Goal: Information Seeking & Learning: Learn about a topic

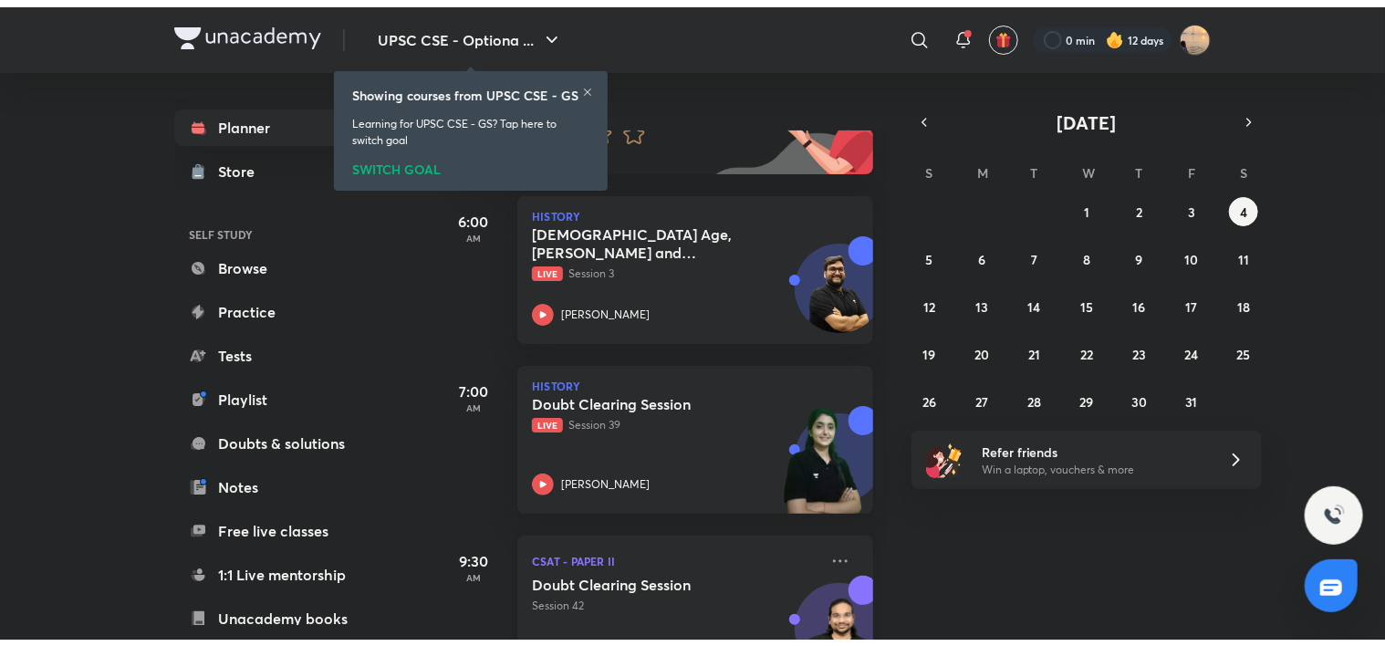
scroll to position [200, 0]
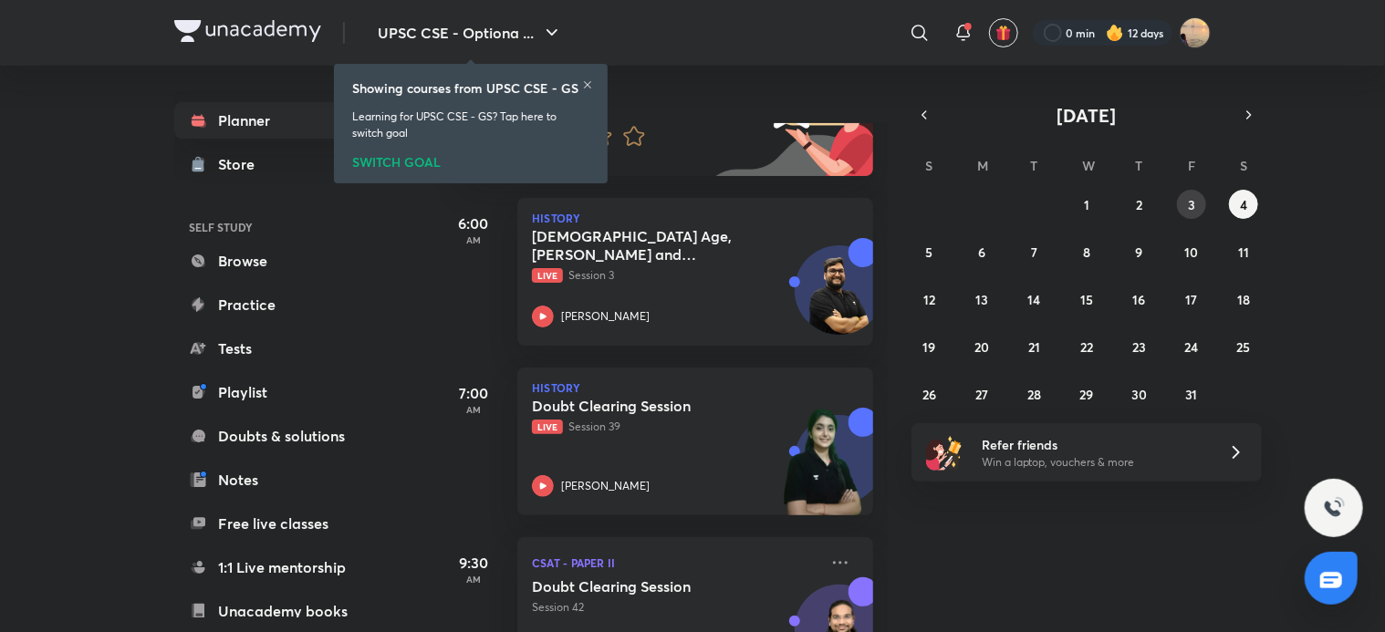
click at [693, 201] on abbr "3" at bounding box center [1191, 204] width 7 height 17
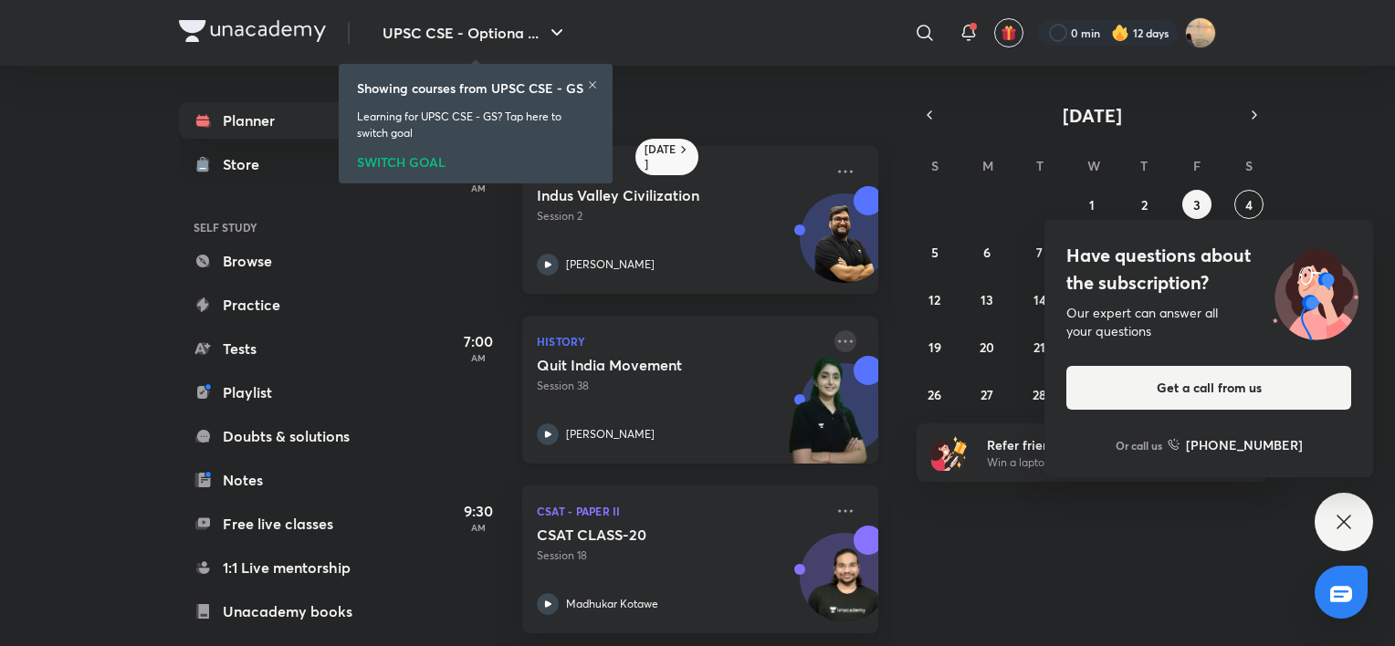
click at [693, 341] on icon at bounding box center [845, 341] width 22 height 22
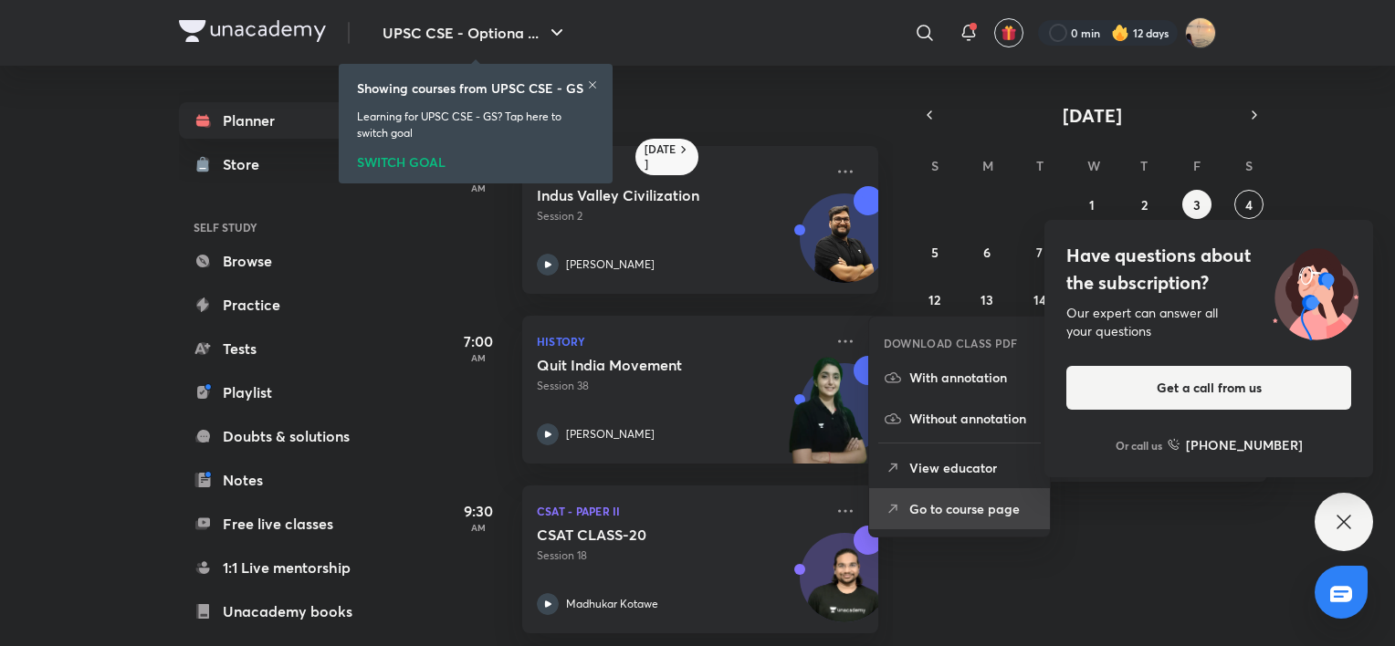
click at [693, 515] on p "Go to course page" at bounding box center [972, 508] width 126 height 19
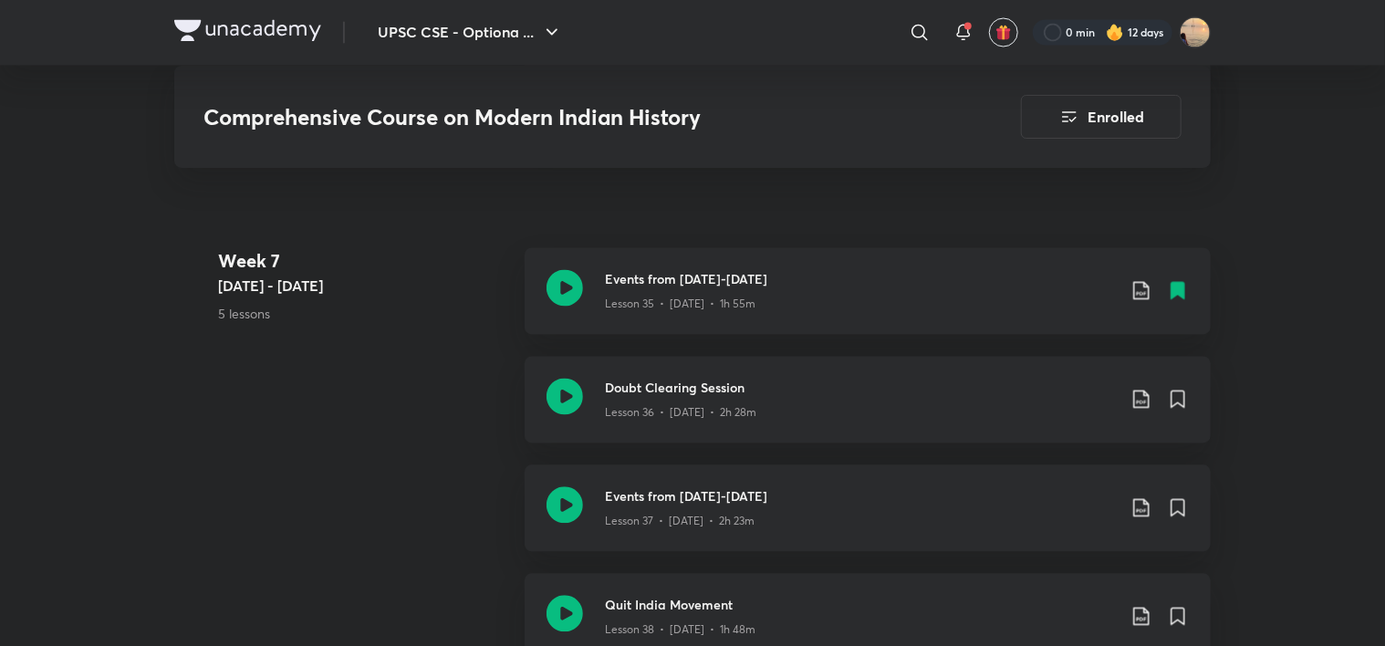
scroll to position [5184, 0]
click at [693, 397] on div "Lesson 36 • [DATE] • 2h 28m" at bounding box center [860, 409] width 511 height 24
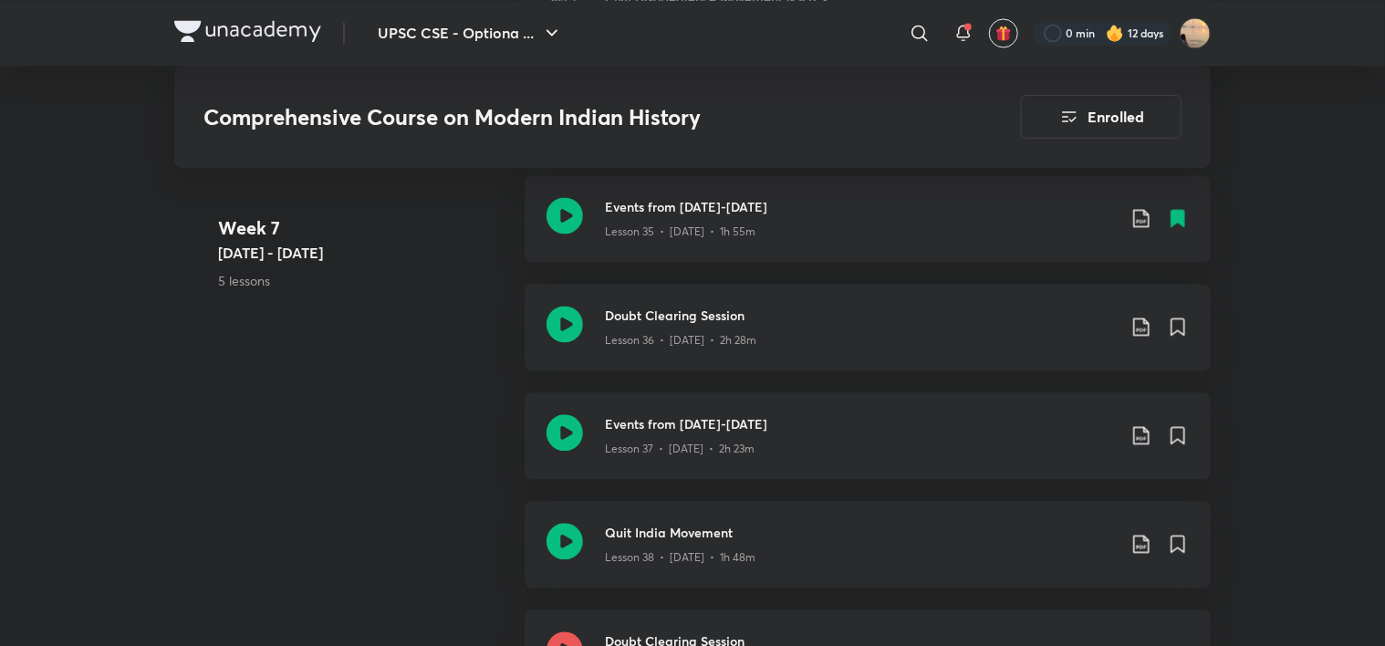
scroll to position [5257, 0]
click at [693, 427] on h3 "Events from [DATE]-[DATE]" at bounding box center [860, 422] width 511 height 19
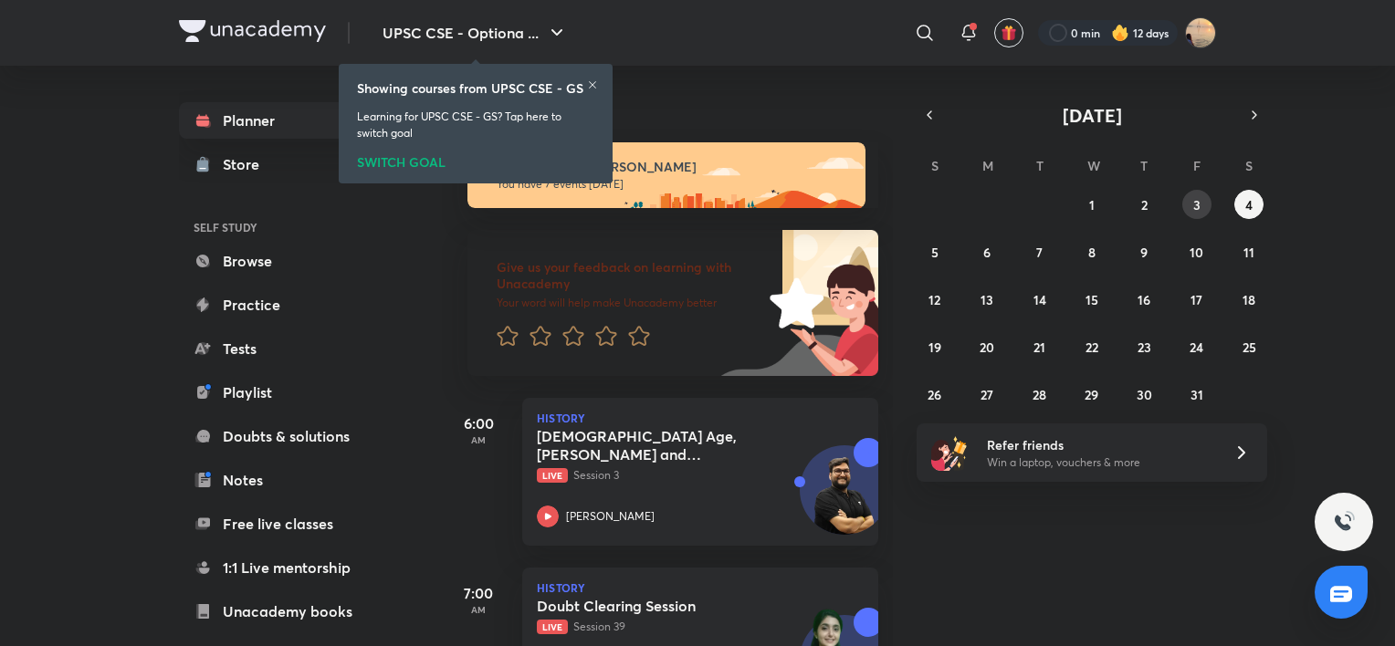
click at [1194, 203] on abbr "3" at bounding box center [1196, 204] width 7 height 17
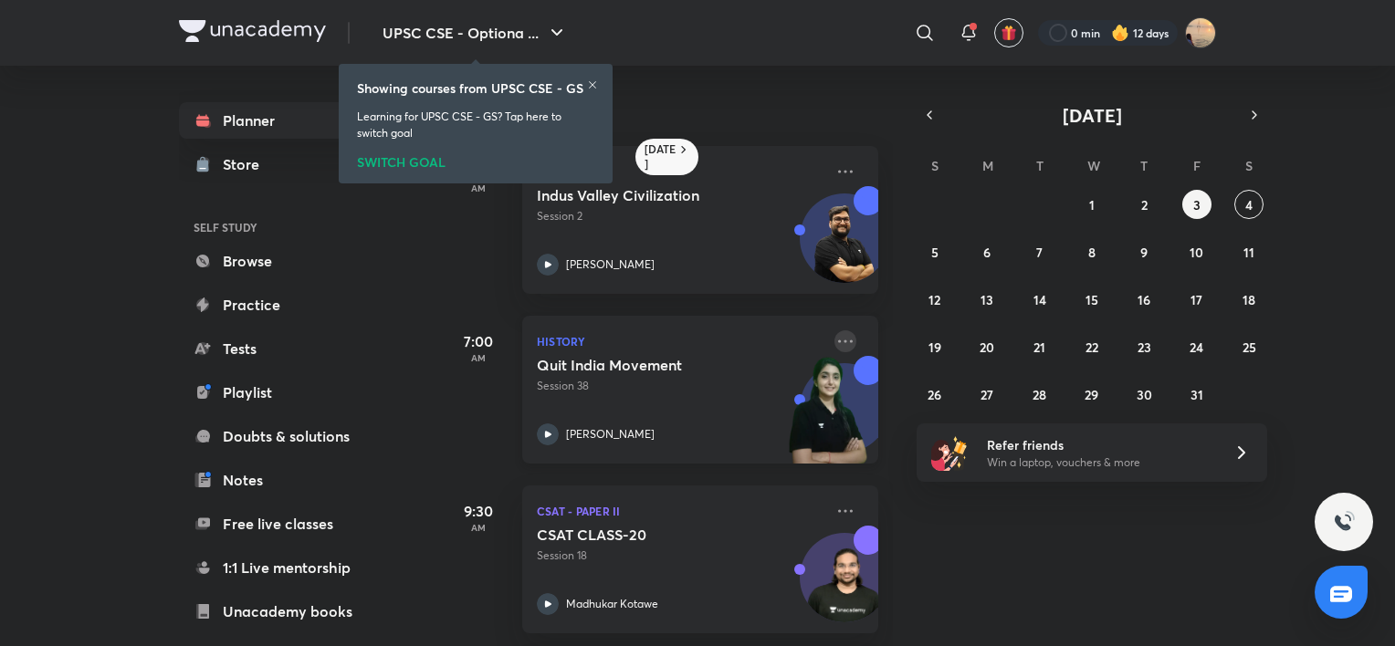
click at [834, 346] on icon at bounding box center [845, 341] width 22 height 22
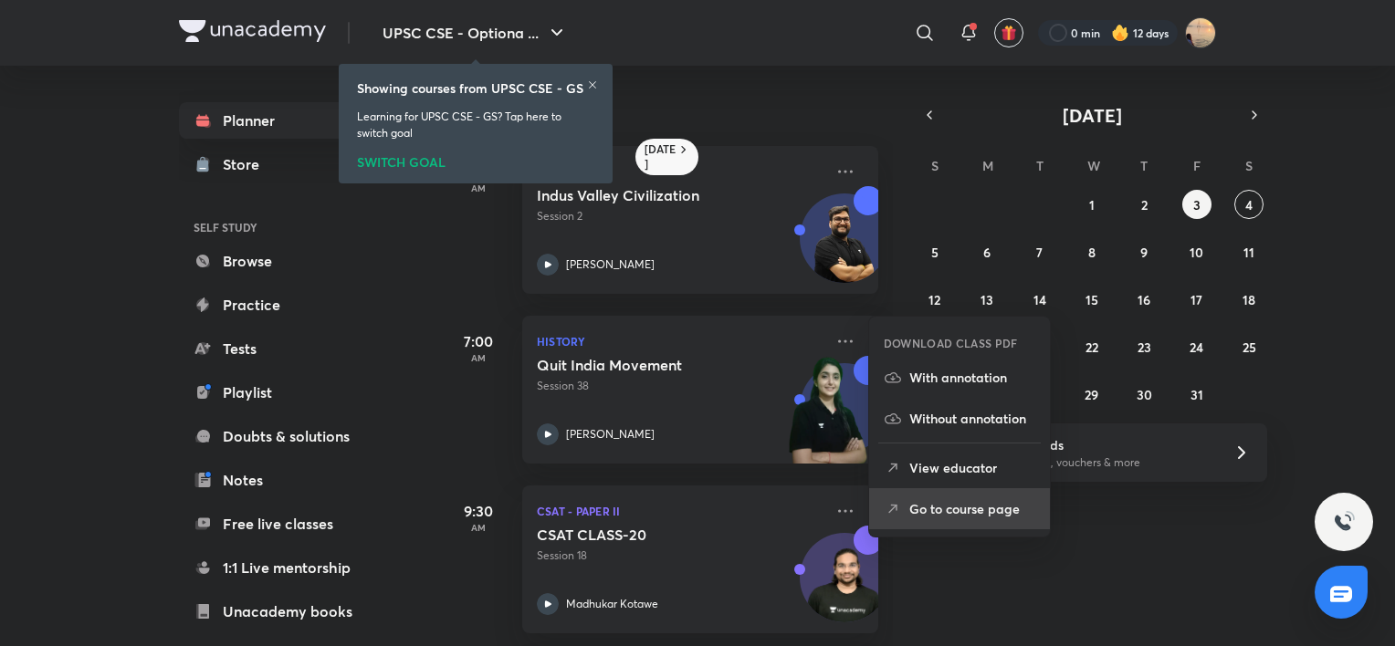
click at [903, 499] on li "Go to course page" at bounding box center [959, 508] width 181 height 41
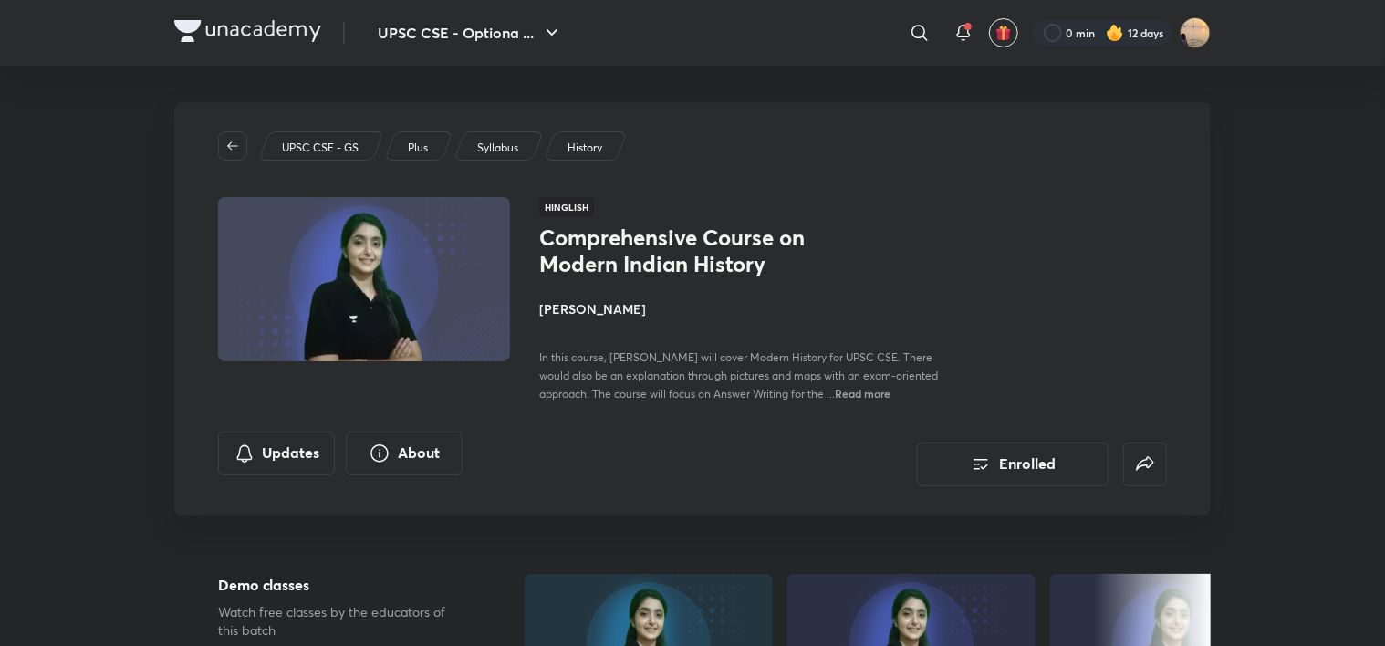
click at [610, 314] on h4 "[PERSON_NAME]" at bounding box center [743, 308] width 409 height 19
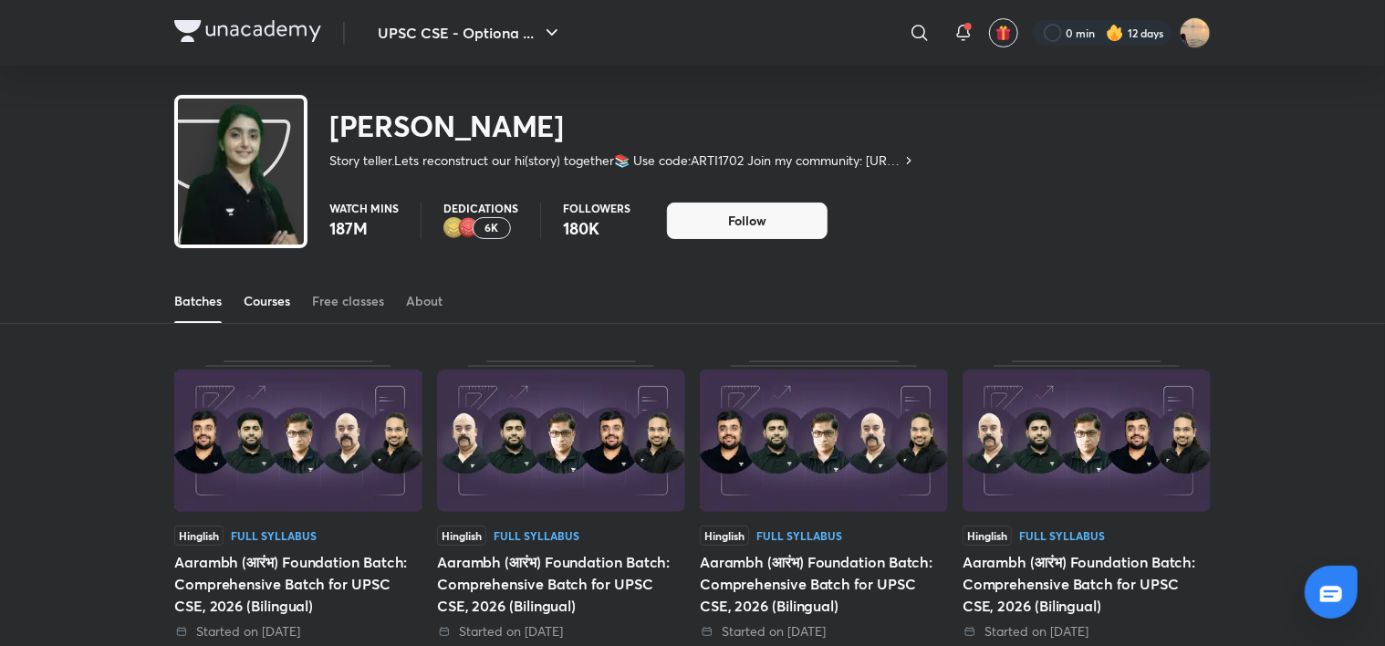
click at [261, 295] on div "Courses" at bounding box center [267, 301] width 47 height 18
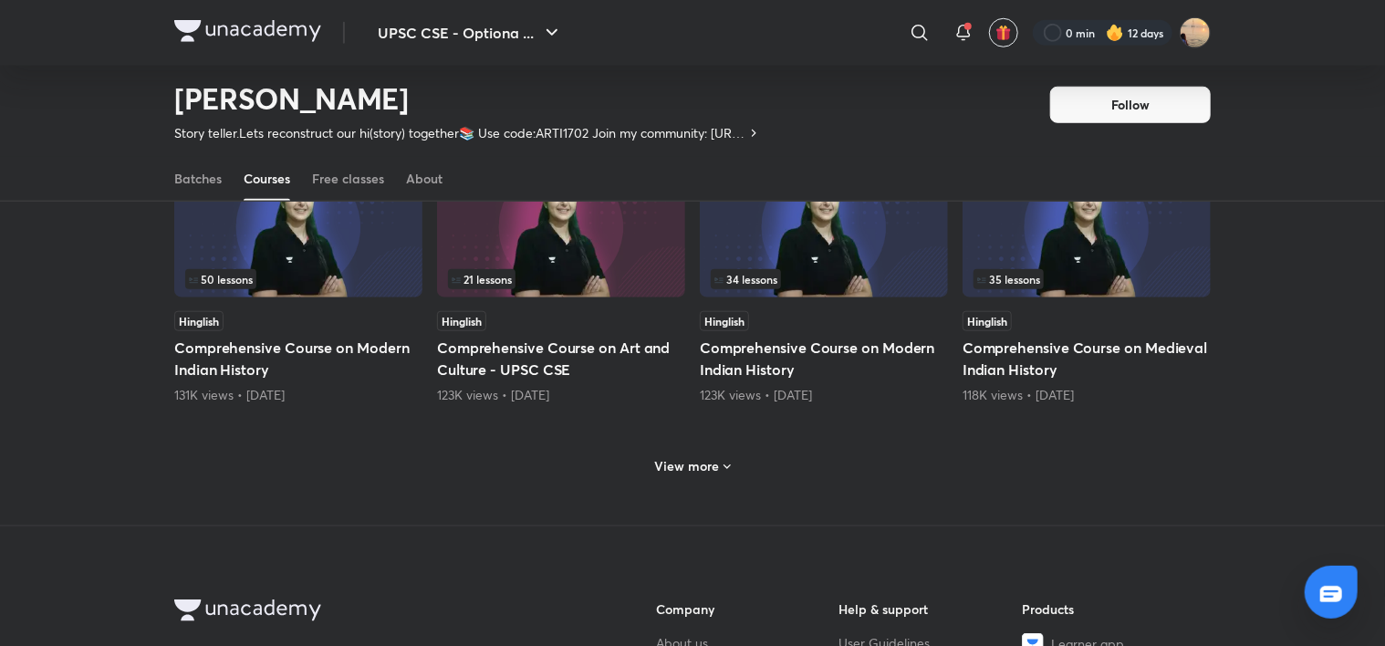
scroll to position [796, 0]
click at [714, 466] on h6 "View more" at bounding box center [687, 465] width 65 height 18
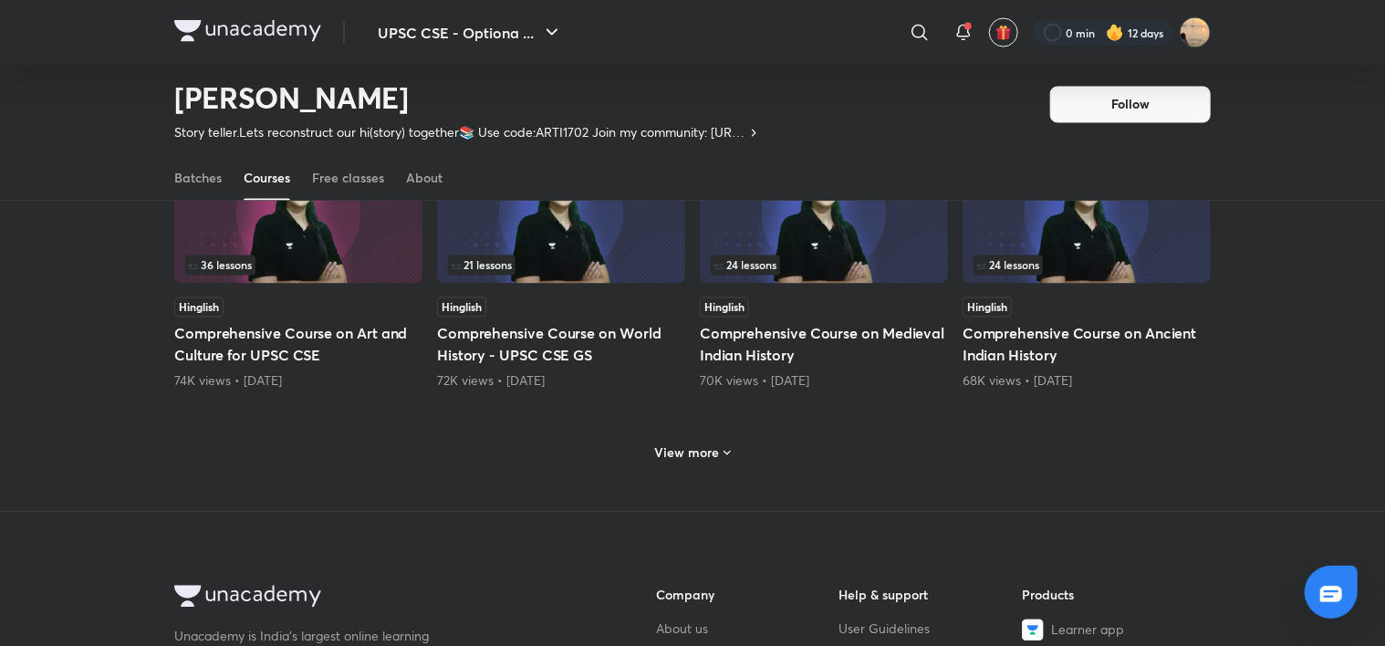
scroll to position [1679, 0]
click at [714, 466] on div "View more" at bounding box center [692, 451] width 1037 height 47
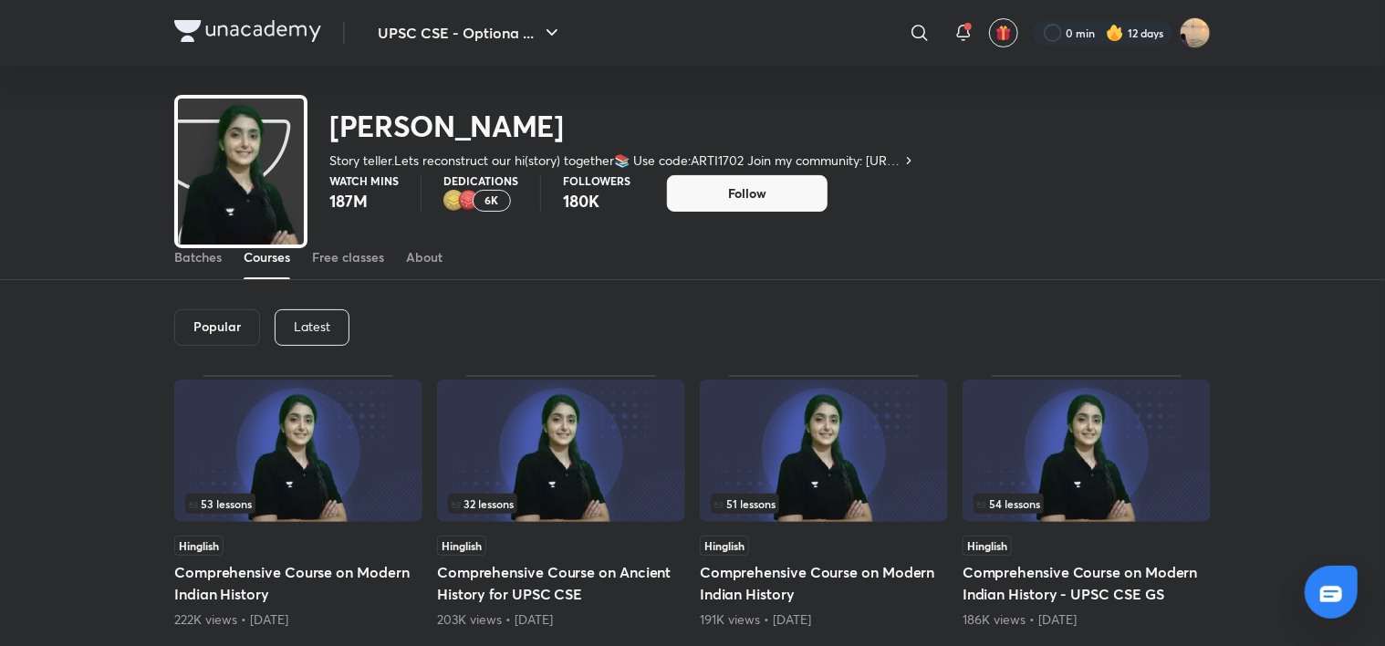
scroll to position [0, 0]
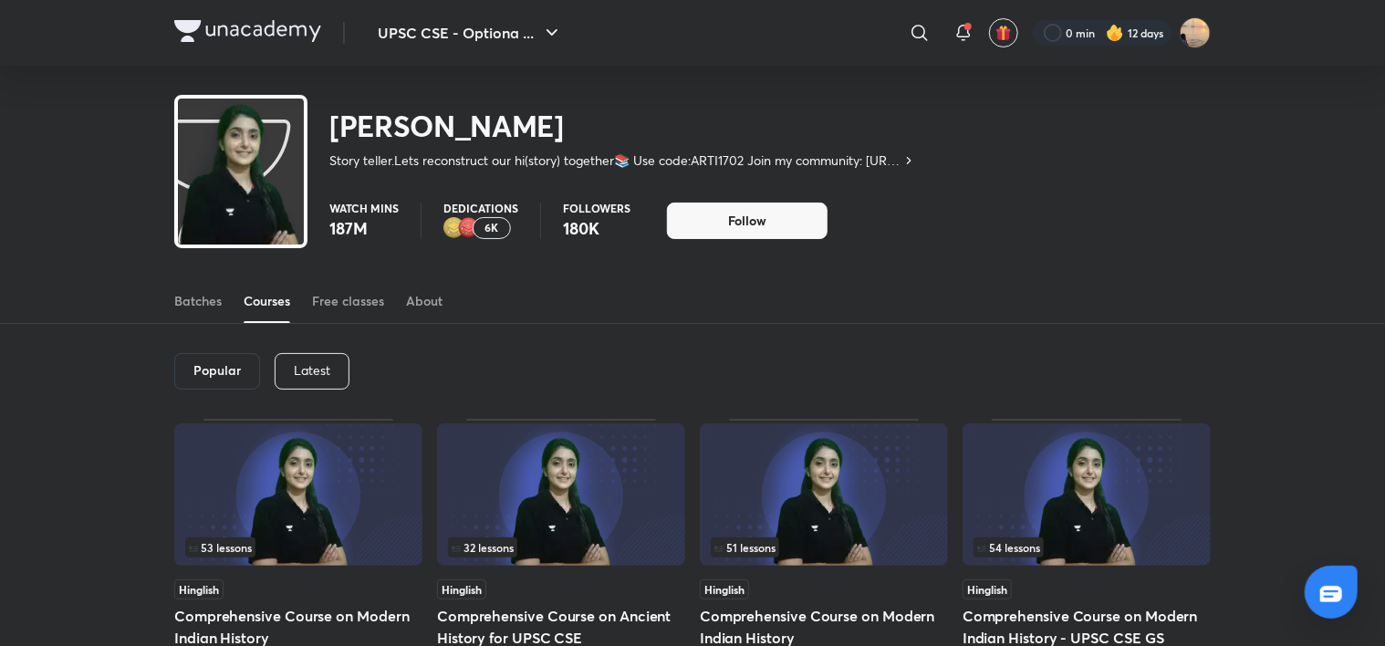
click at [318, 363] on p "Latest" at bounding box center [312, 370] width 37 height 15
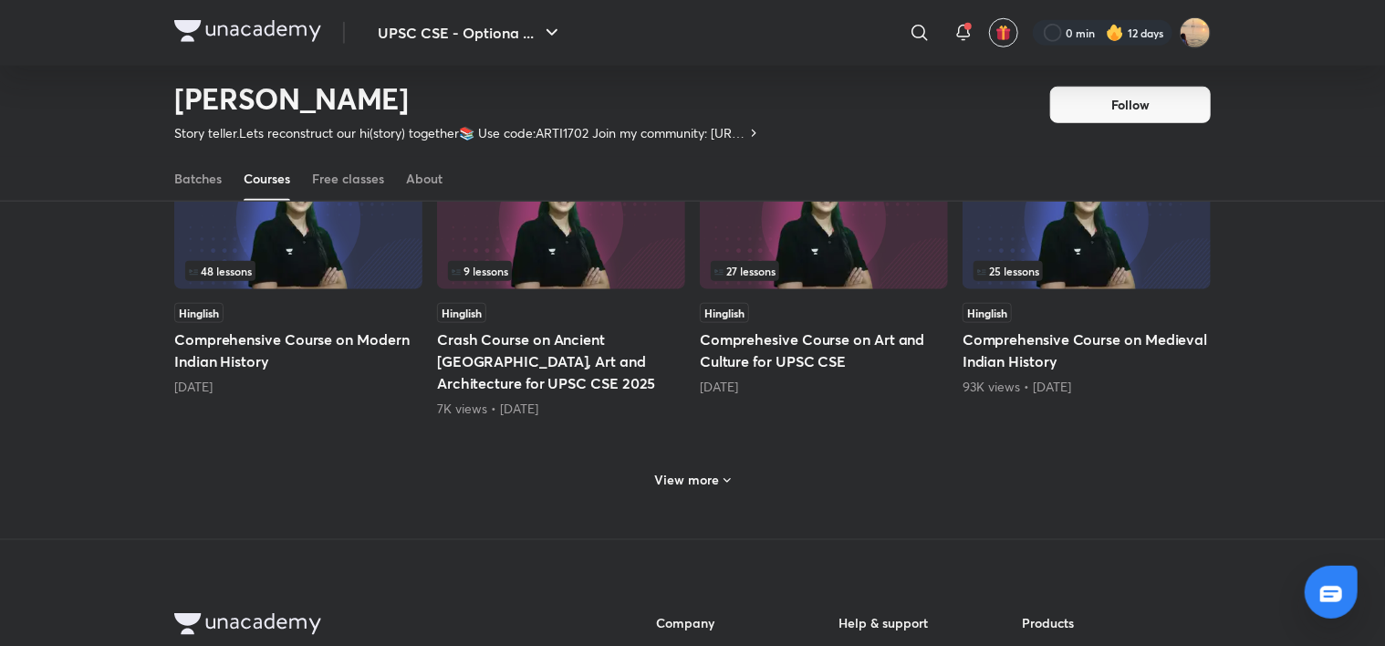
scroll to position [829, 0]
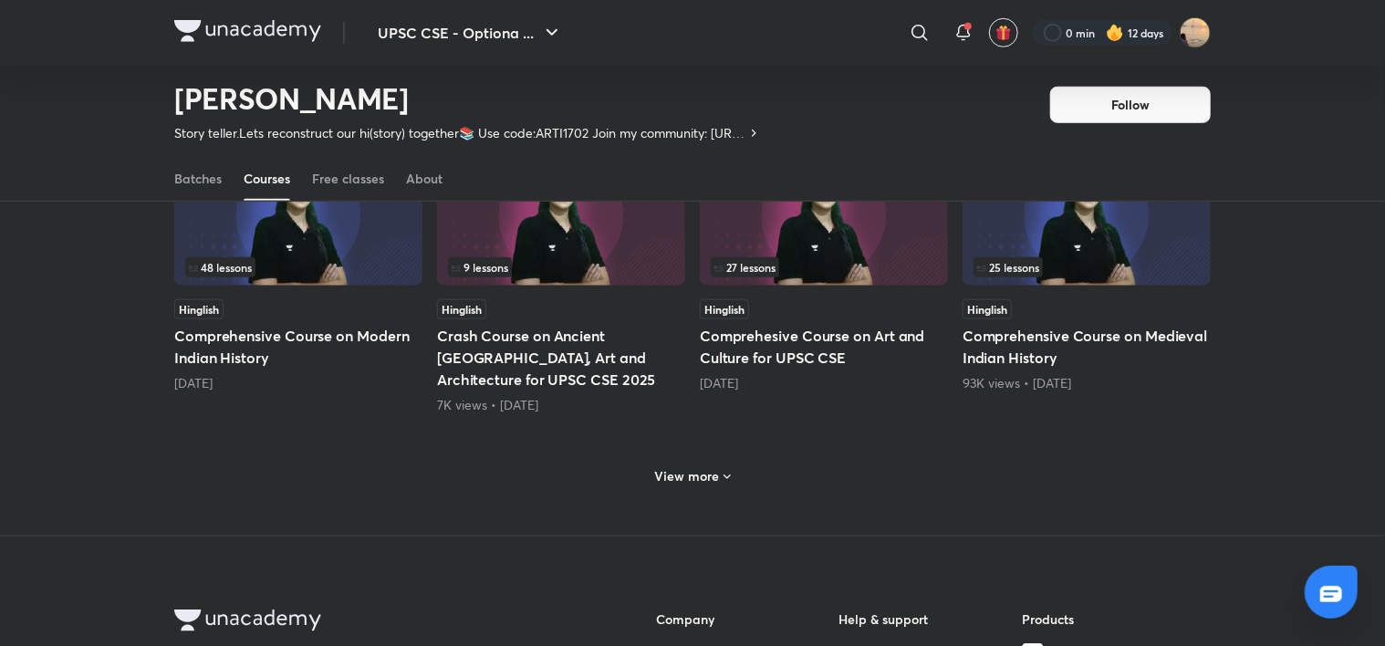
click at [686, 467] on h6 "View more" at bounding box center [687, 476] width 65 height 18
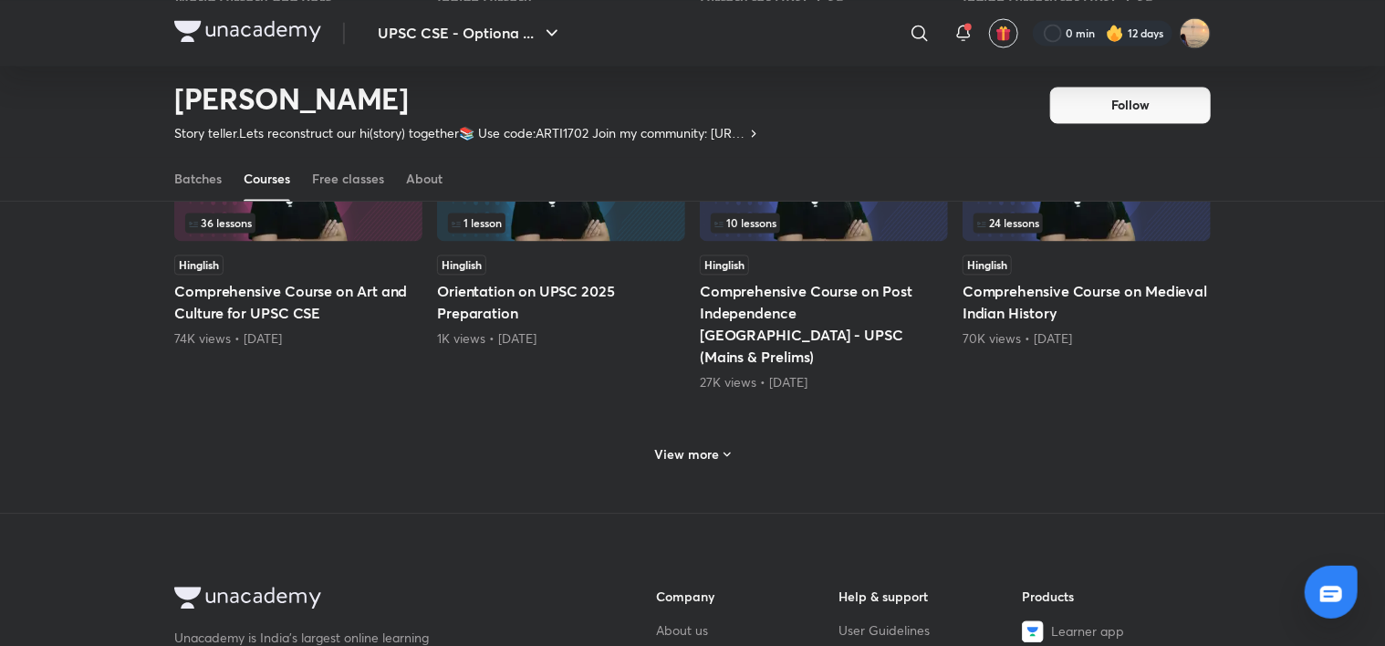
scroll to position [1792, 0]
click at [671, 443] on h6 "View more" at bounding box center [687, 452] width 65 height 18
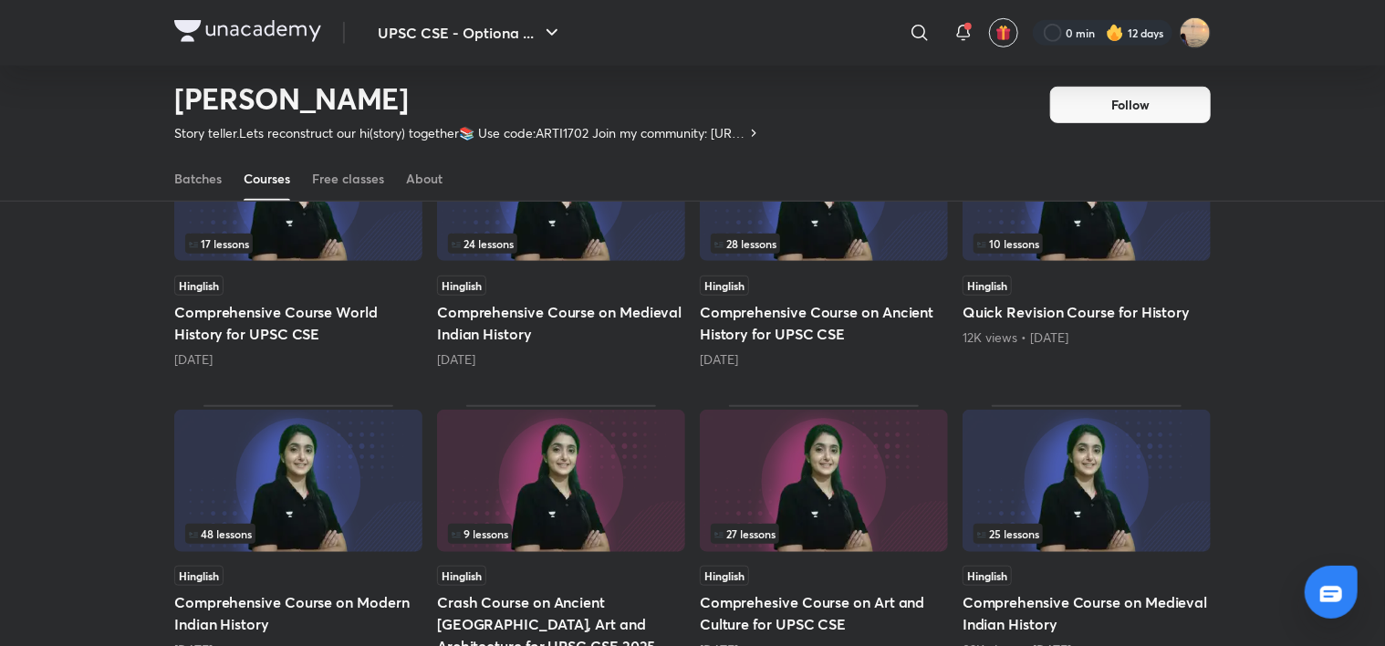
scroll to position [563, 0]
click at [1165, 233] on div "10 lessons" at bounding box center [1087, 243] width 226 height 20
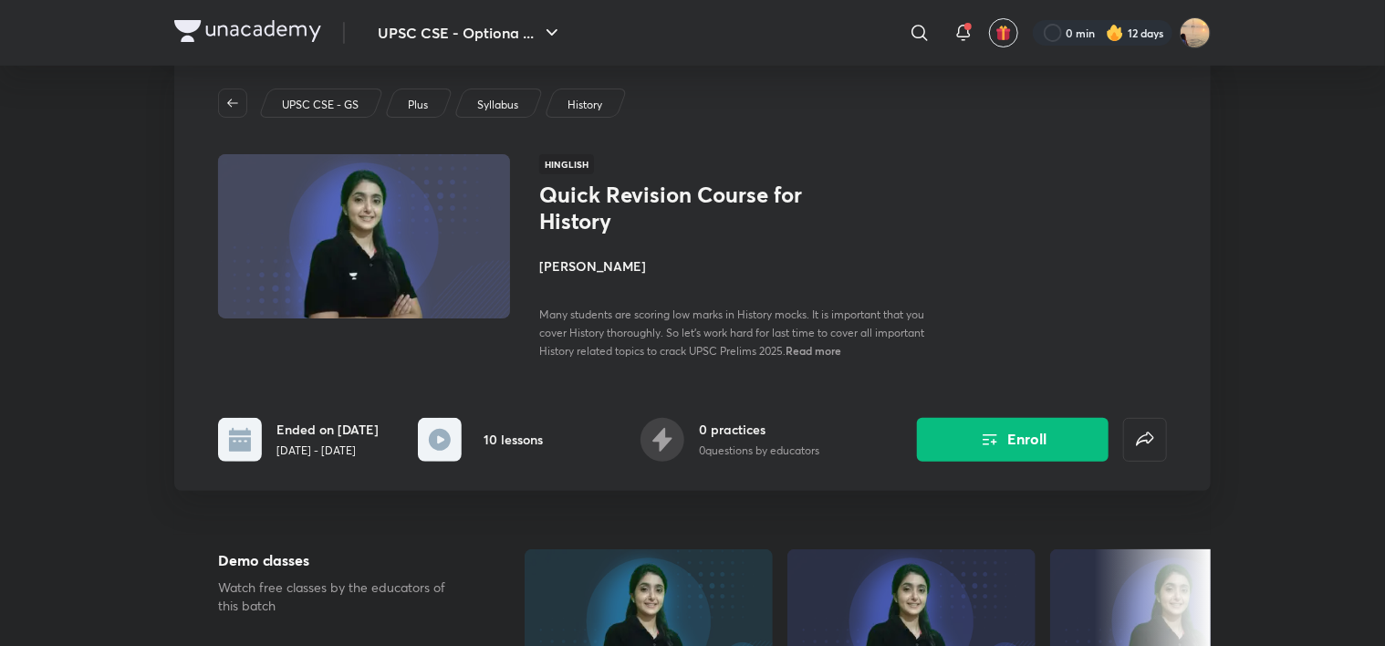
scroll to position [42, 0]
click at [826, 346] on span "Read more" at bounding box center [814, 351] width 56 height 15
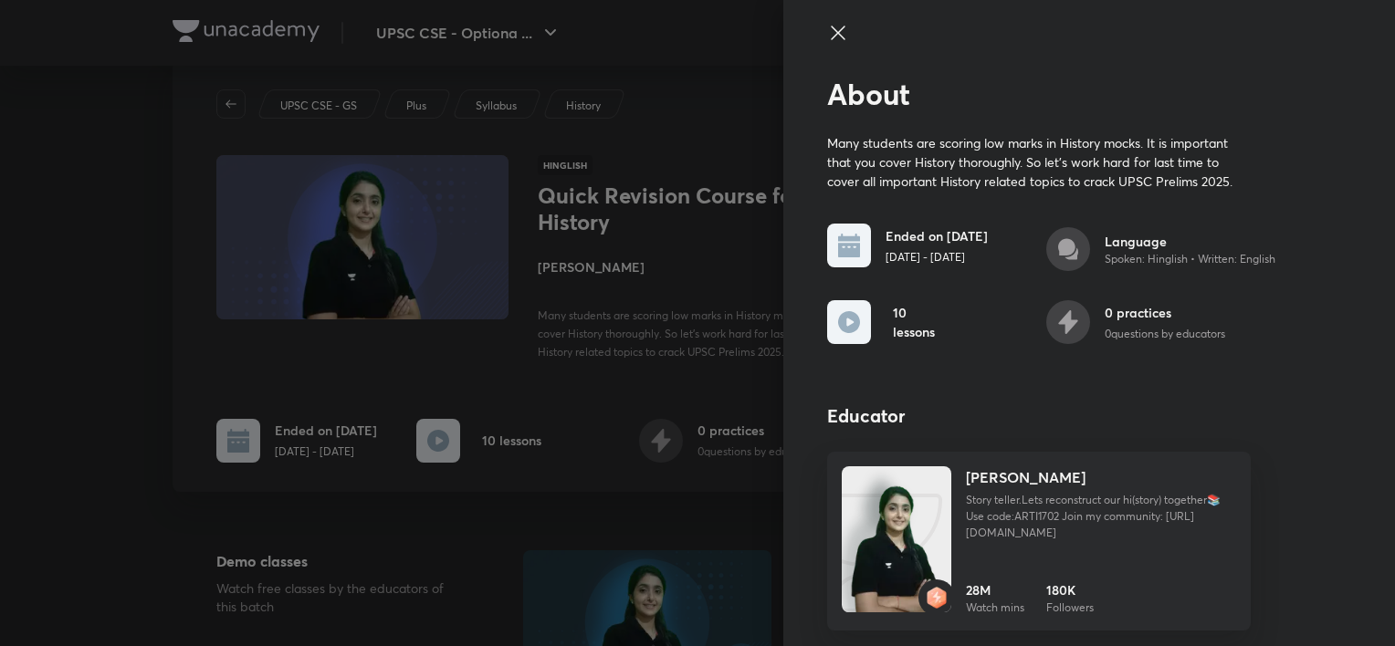
click at [701, 358] on div at bounding box center [697, 323] width 1395 height 646
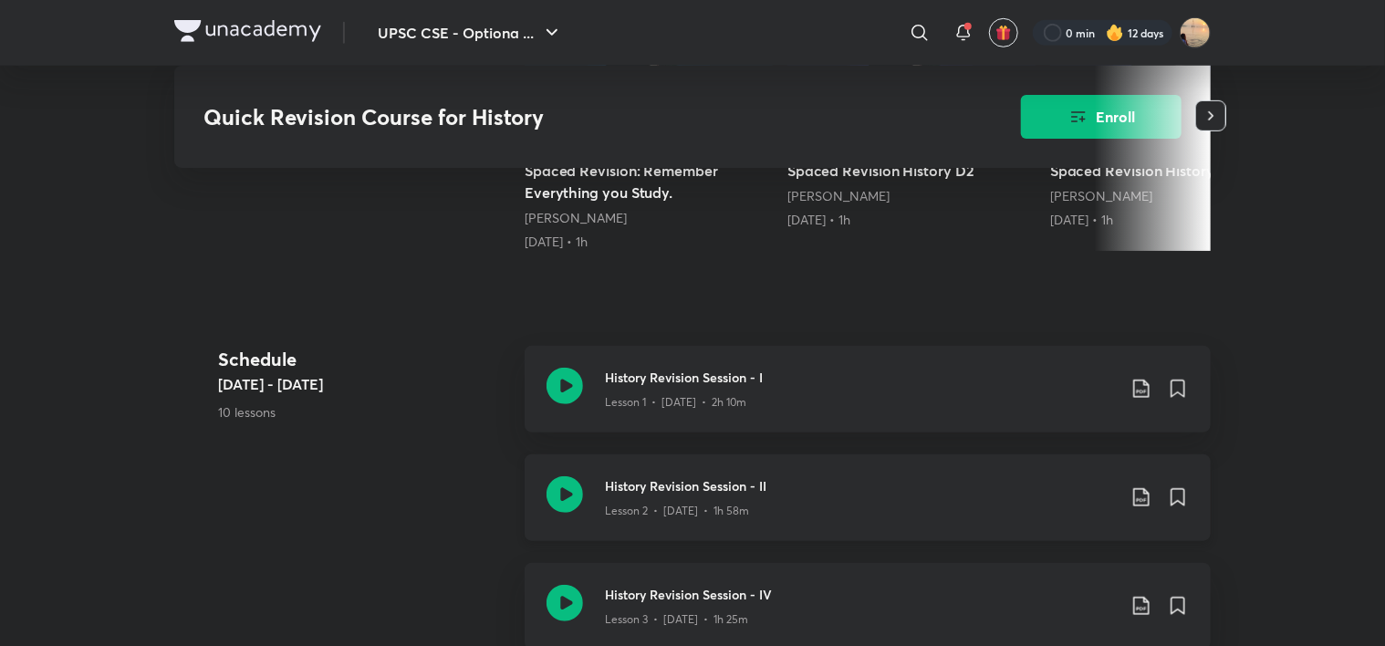
scroll to position [601, 0]
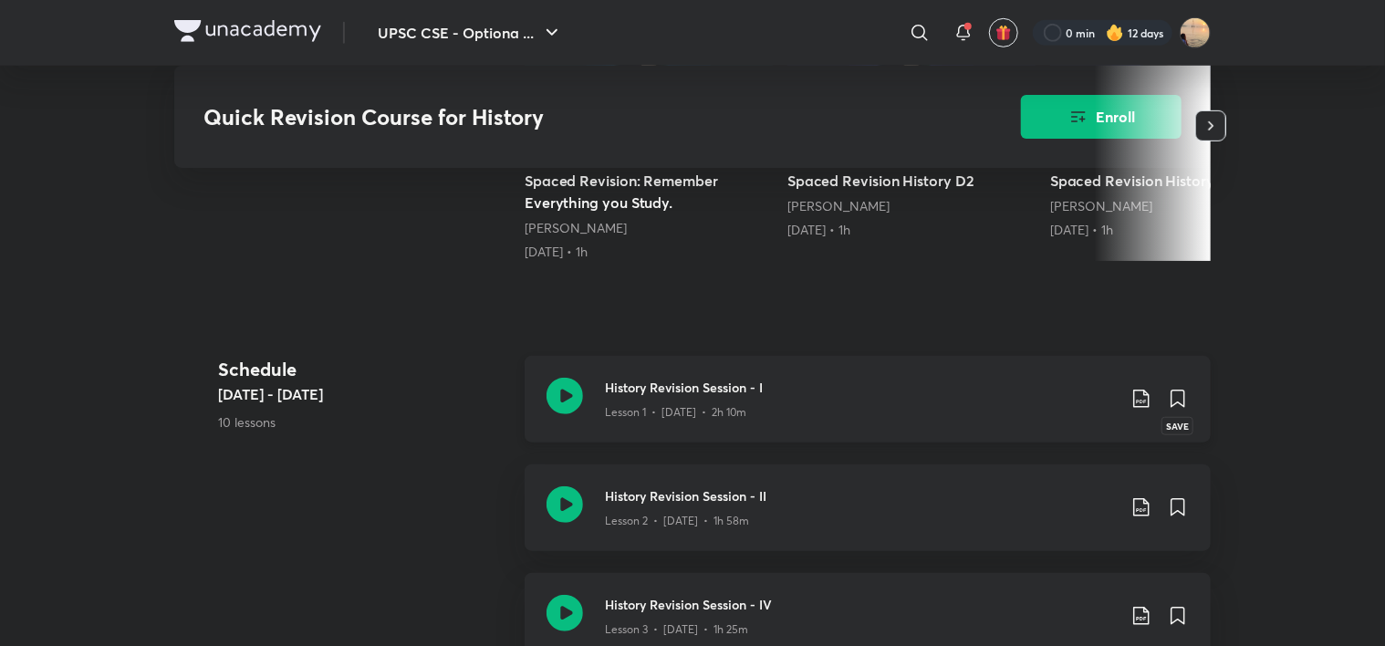
click at [1169, 388] on icon at bounding box center [1178, 399] width 22 height 22
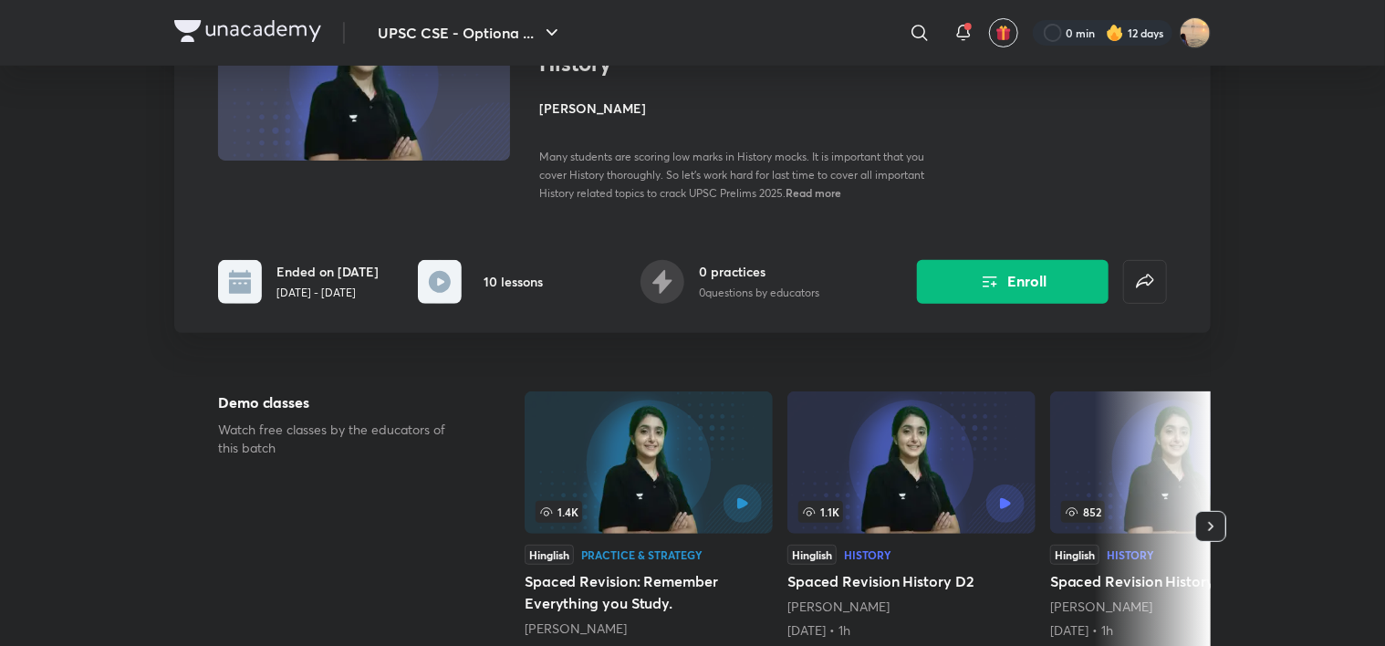
scroll to position [204, 0]
